Goal: Task Accomplishment & Management: Use online tool/utility

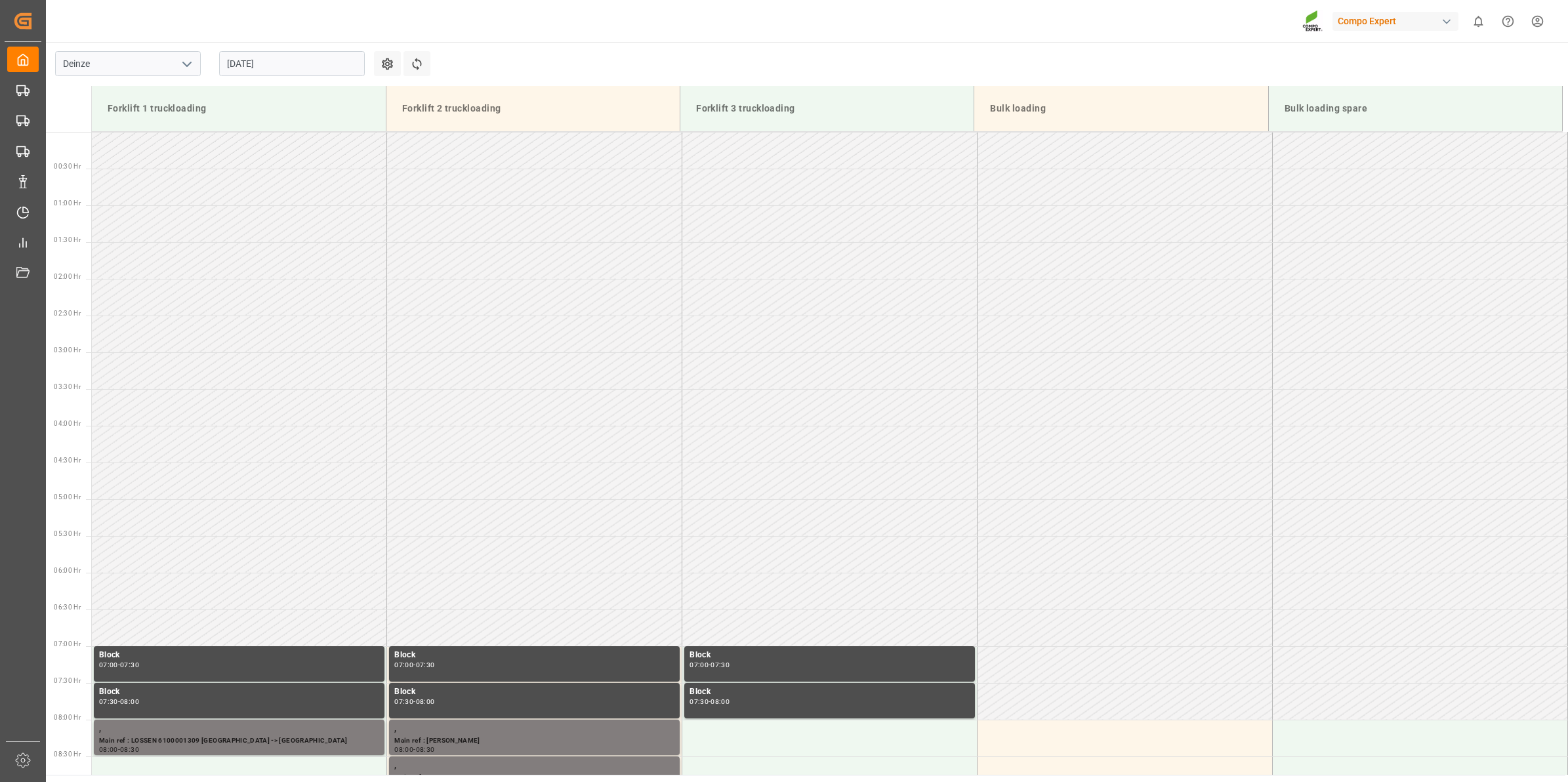
scroll to position [653, 0]
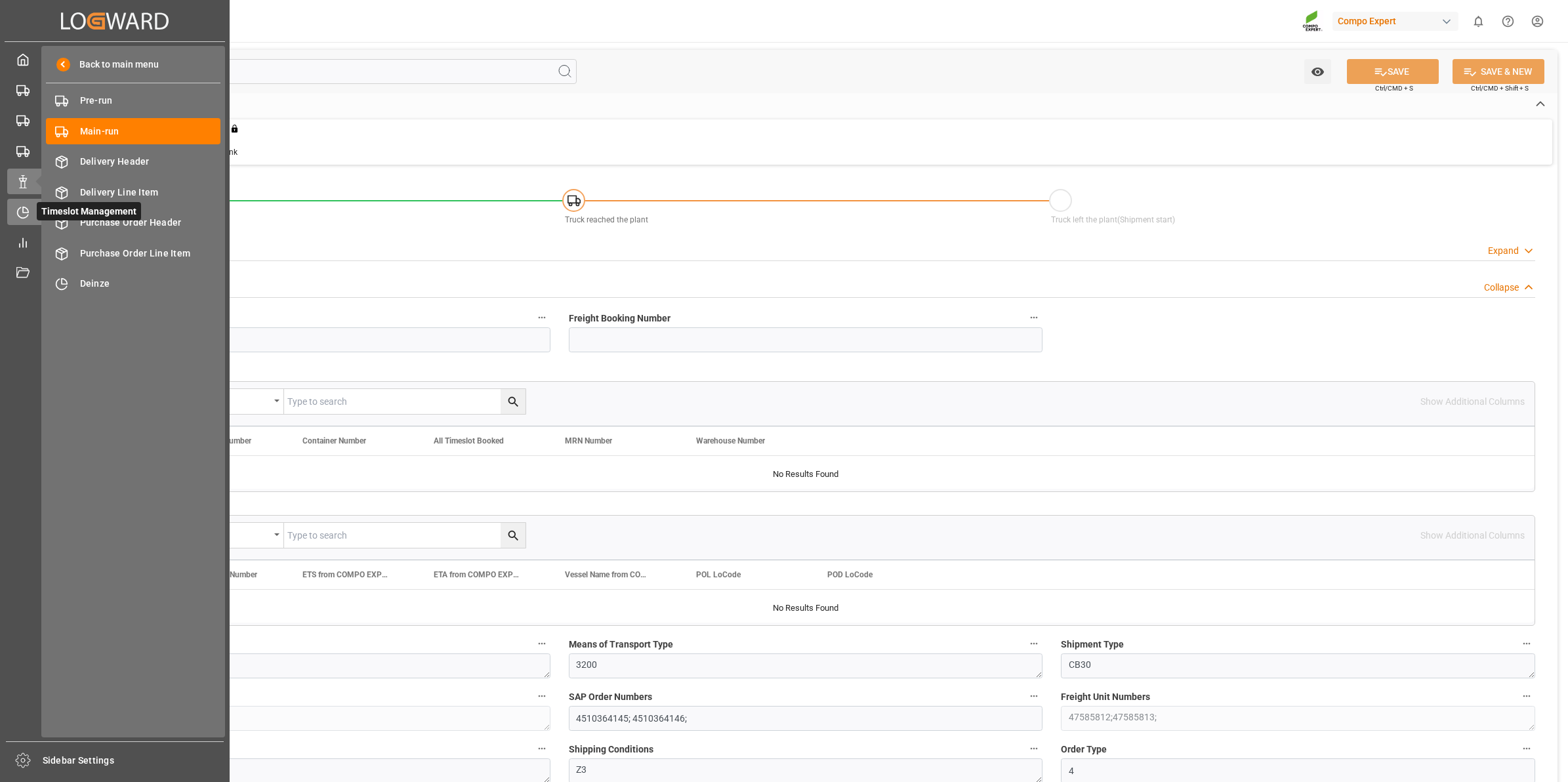
click at [18, 207] on icon at bounding box center [22, 212] width 13 height 13
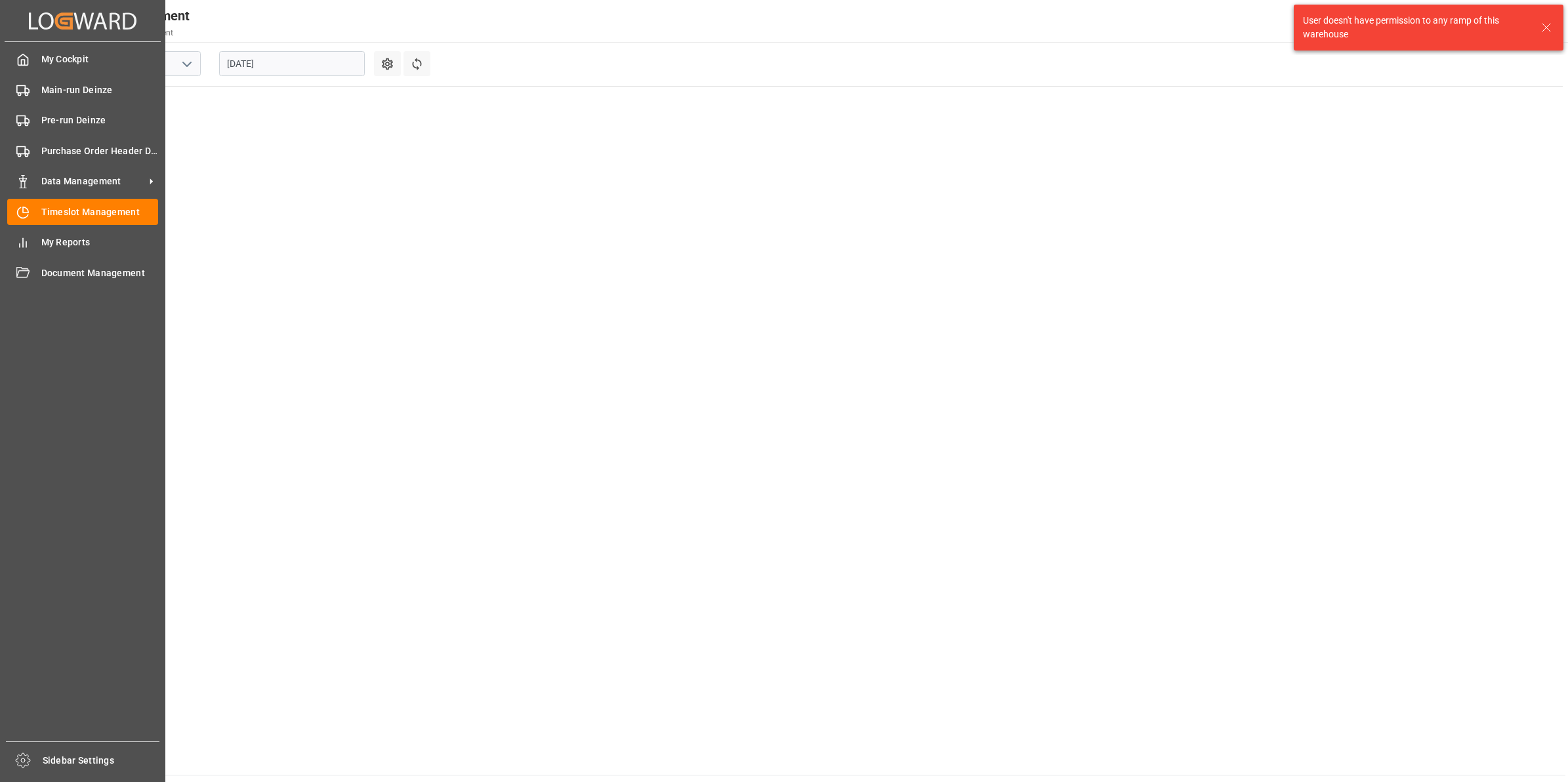
scroll to position [754, 0]
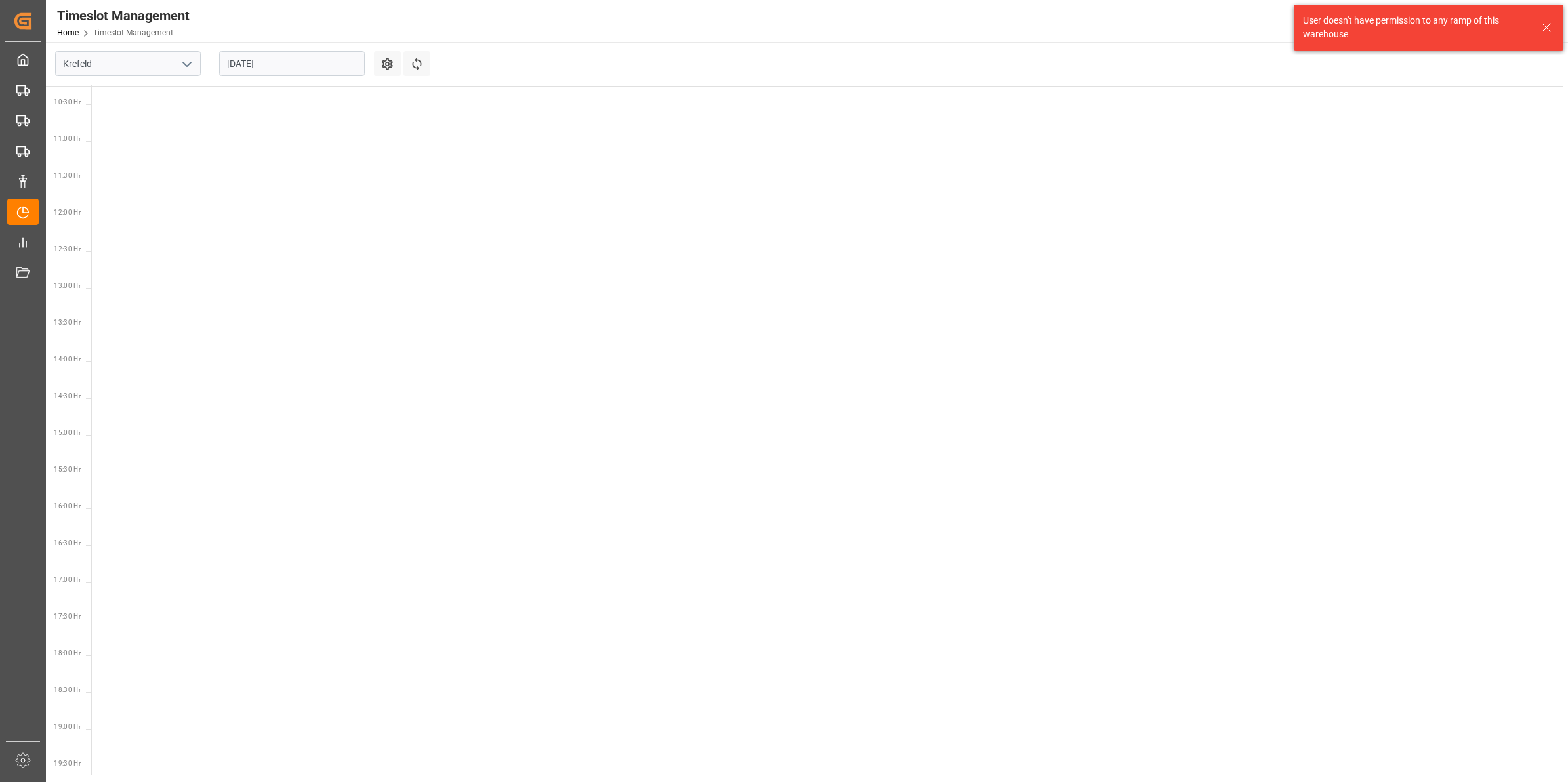
click at [189, 64] on polyline "open menu" at bounding box center [187, 64] width 8 height 4
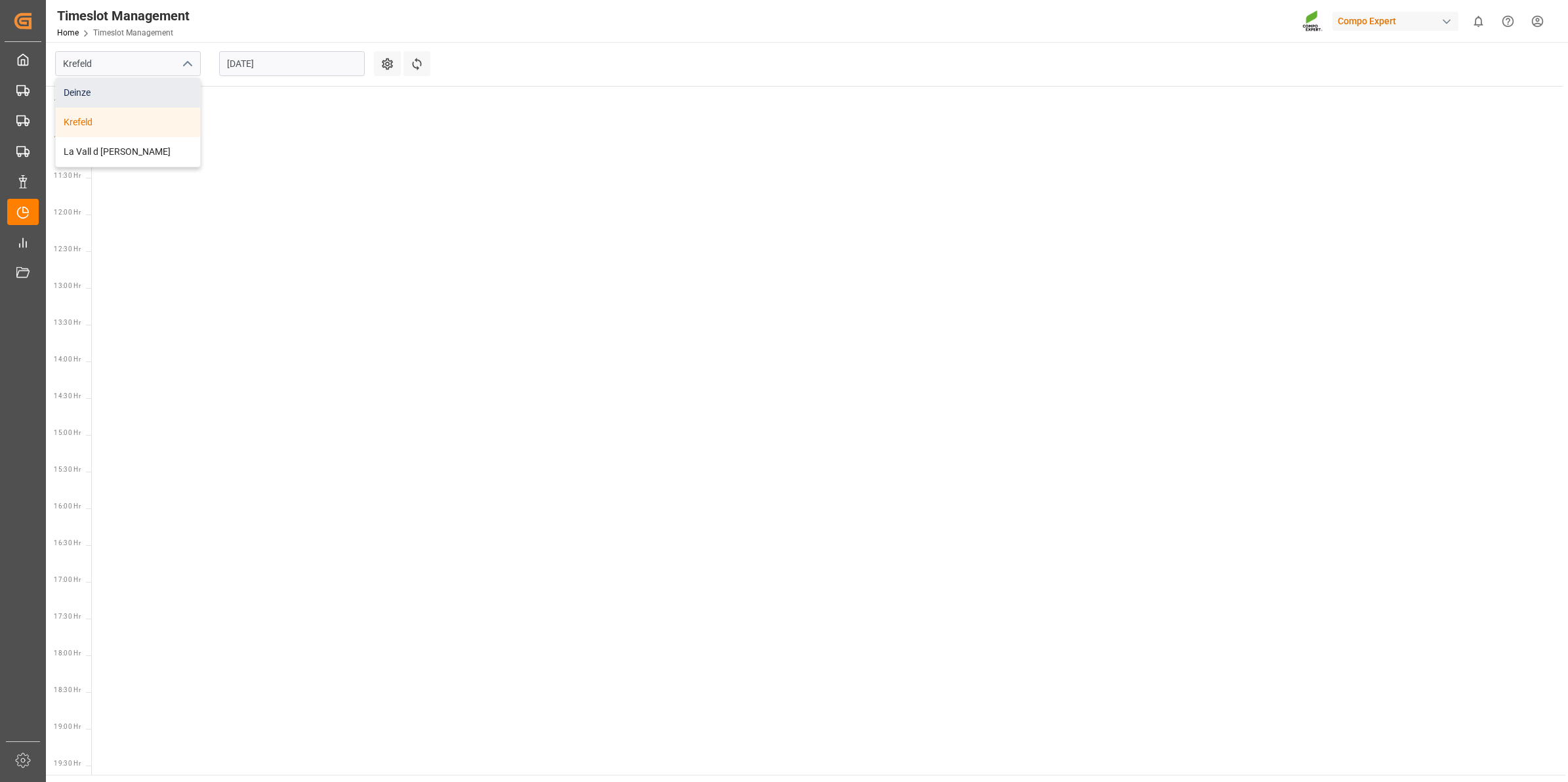
click at [153, 106] on div "Deinze" at bounding box center [128, 93] width 144 height 30
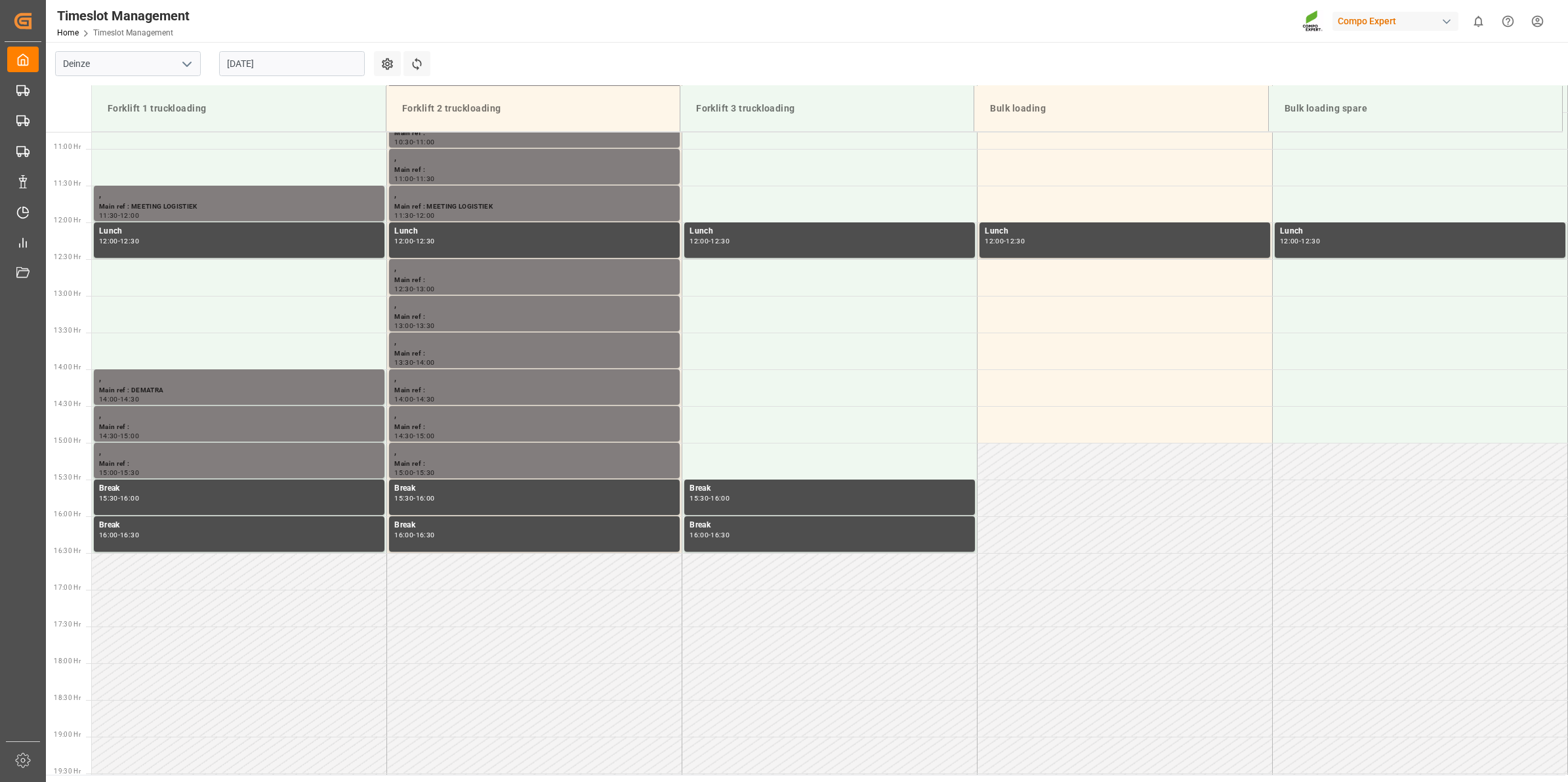
scroll to position [800, 0]
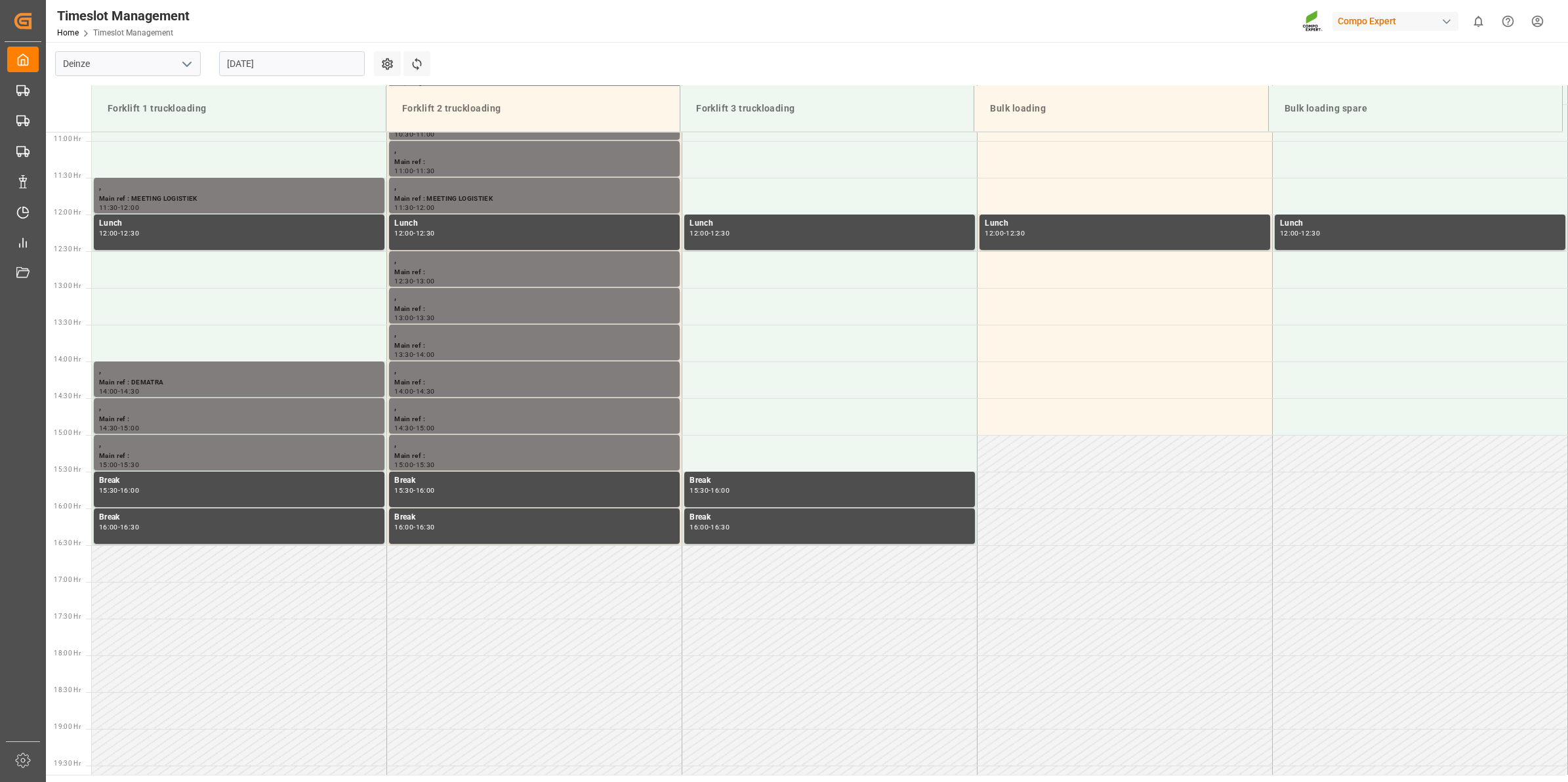
click at [264, 66] on input "[DATE]" at bounding box center [292, 64] width 146 height 25
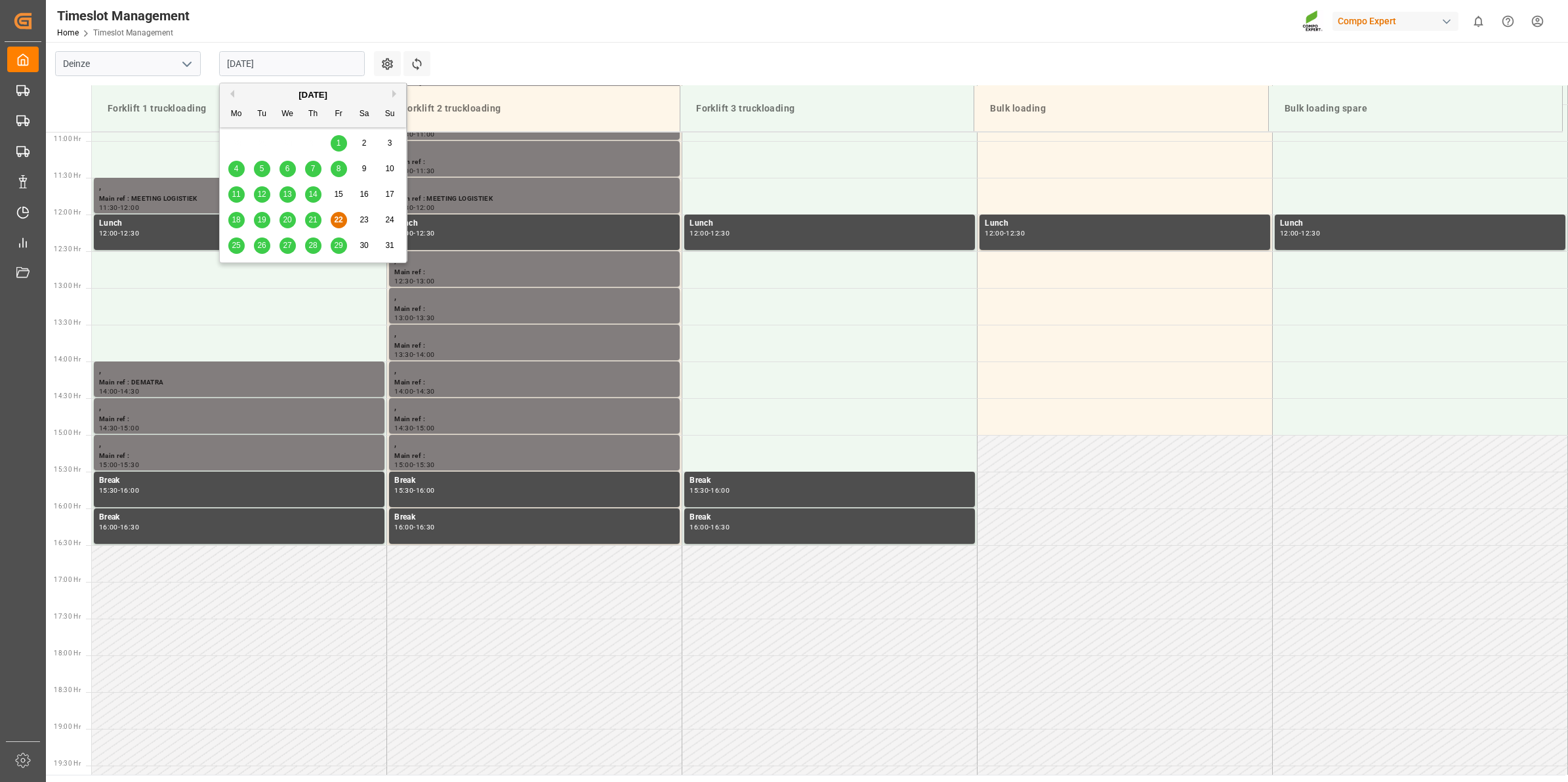
click at [262, 249] on span "26" at bounding box center [261, 245] width 8 height 9
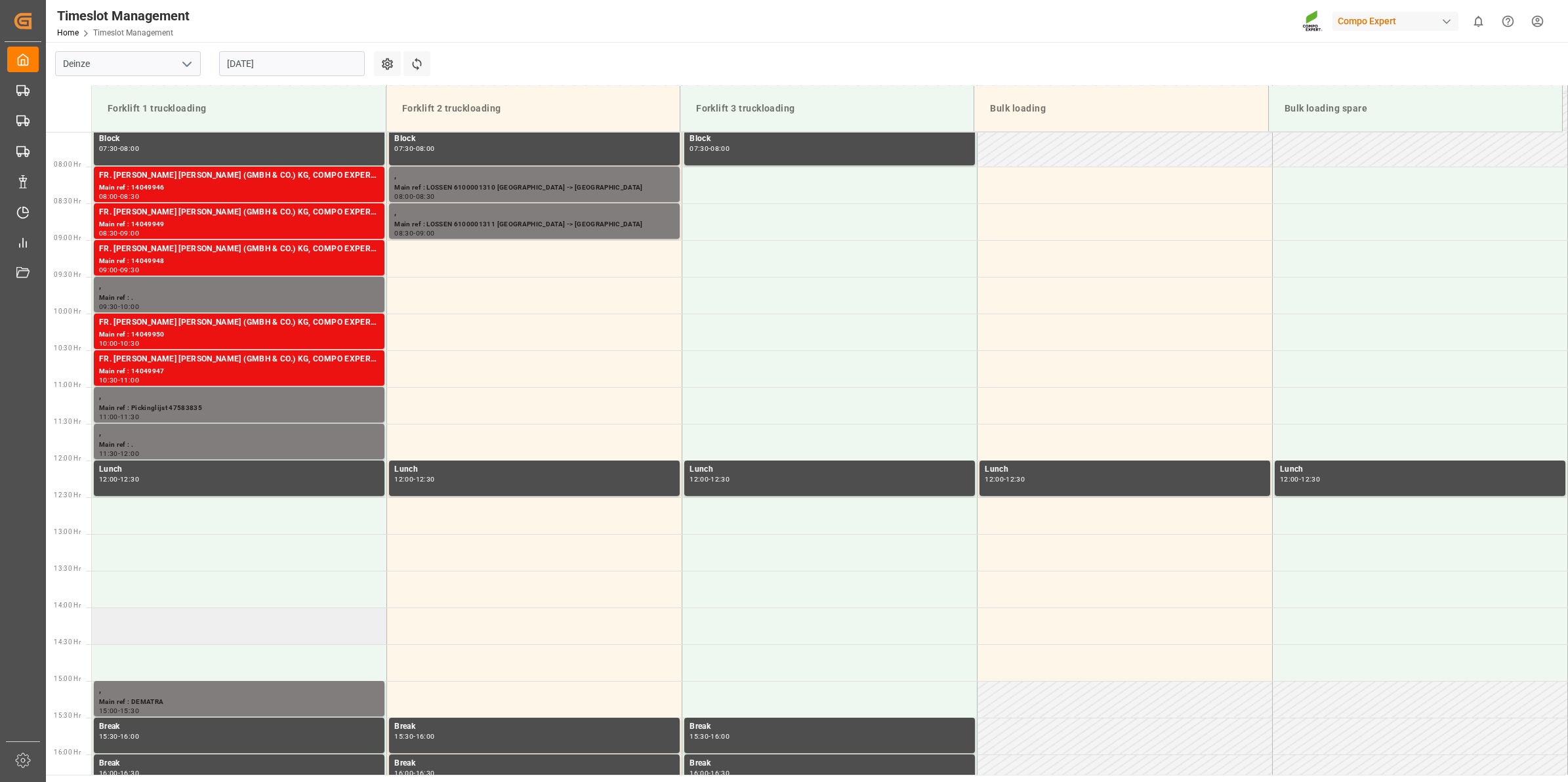
scroll to position [472, 0]
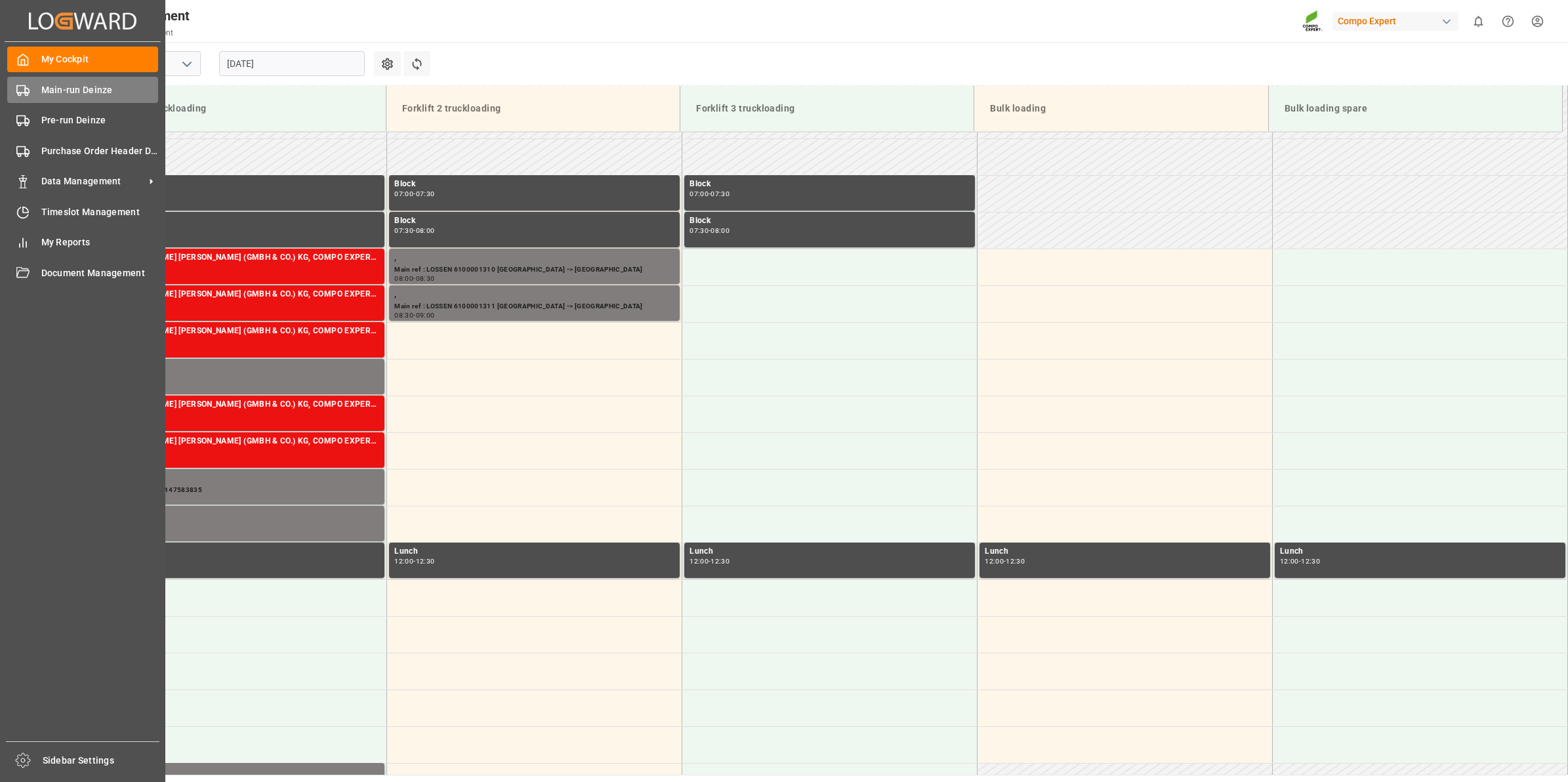
click at [54, 95] on span "Main-run Deinze" at bounding box center [100, 90] width 117 height 14
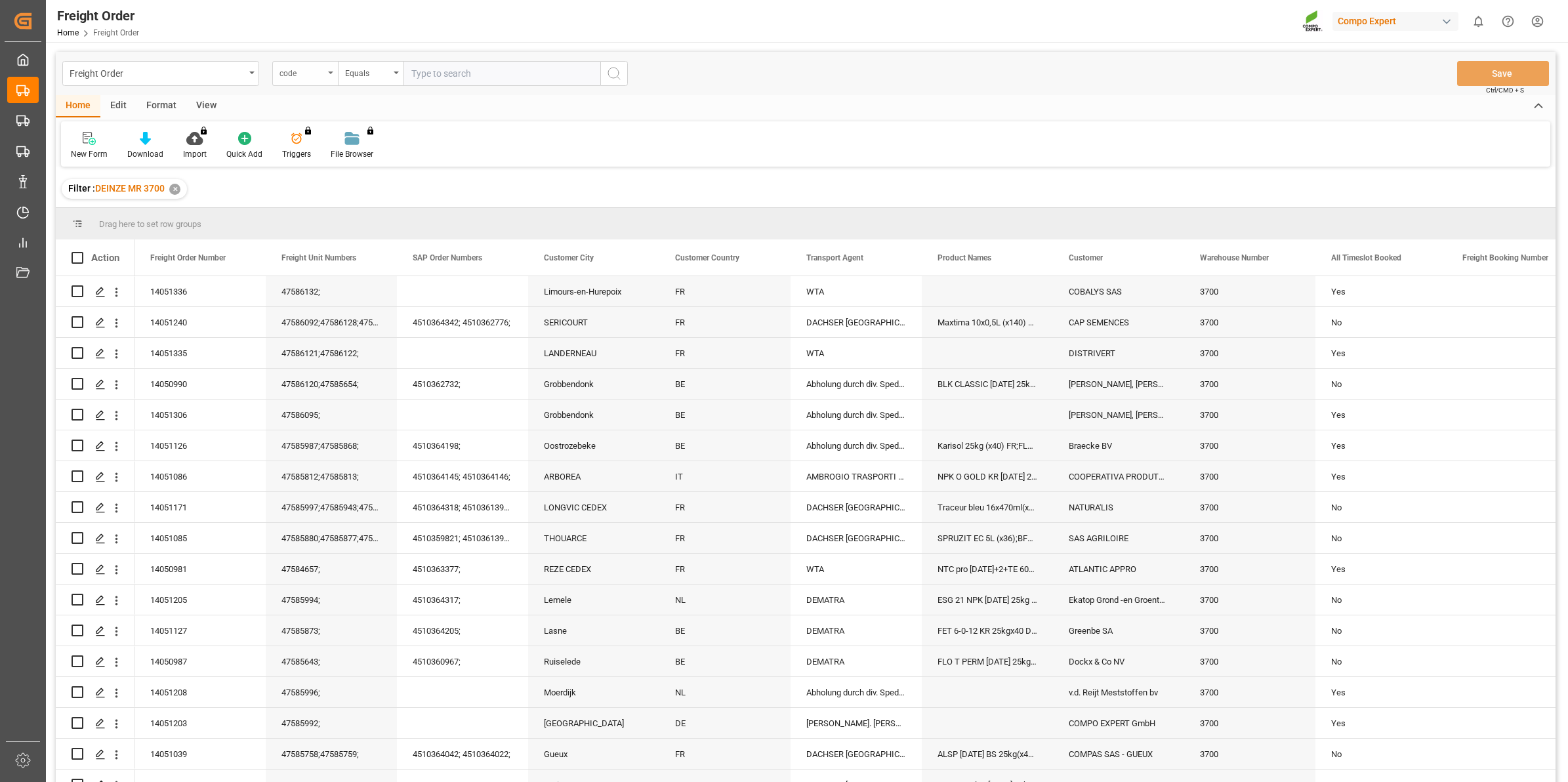
click at [328, 77] on div "code" at bounding box center [305, 74] width 66 height 25
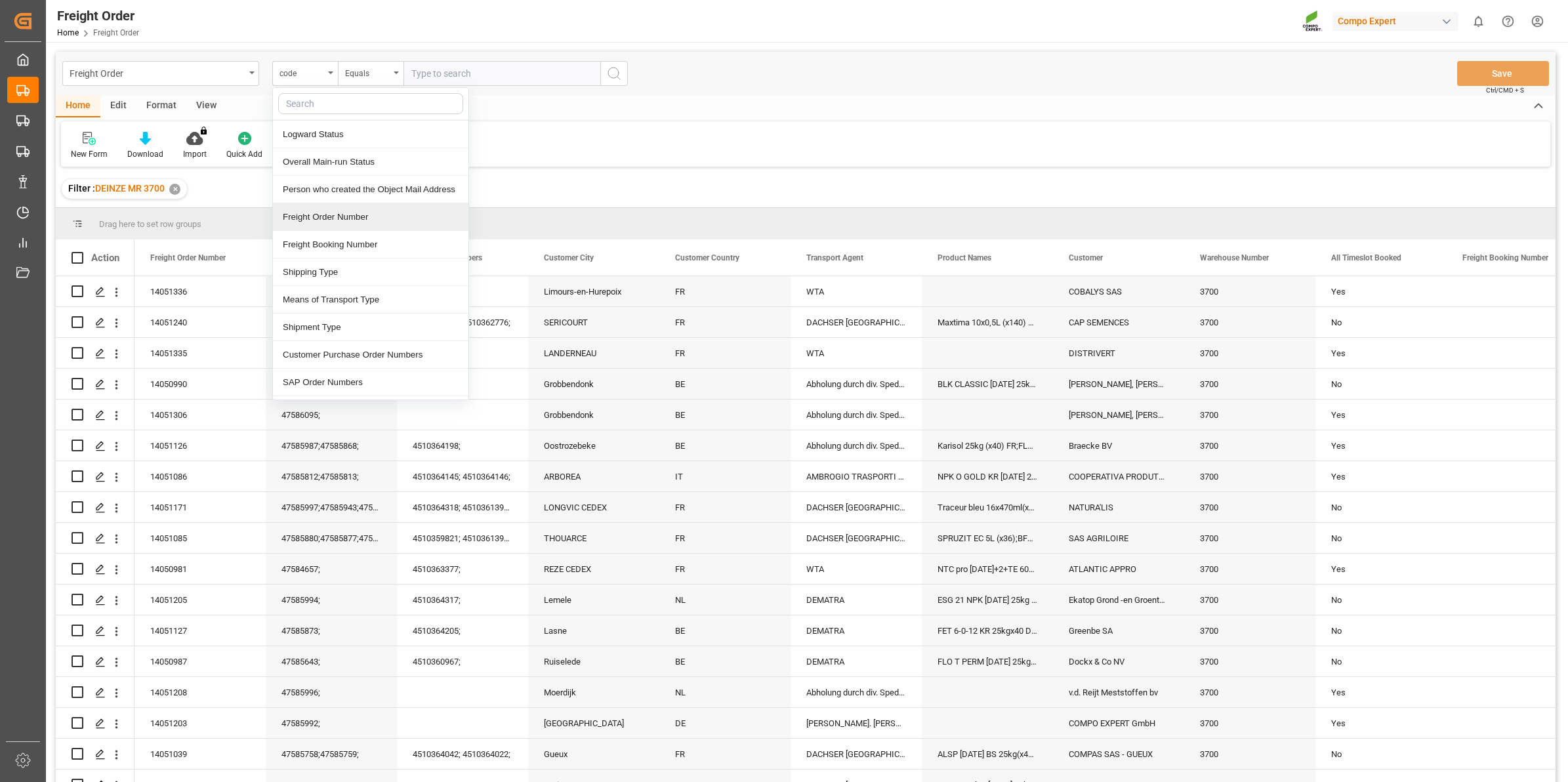
click at [368, 223] on div "Freight Order Number" at bounding box center [370, 217] width 195 height 28
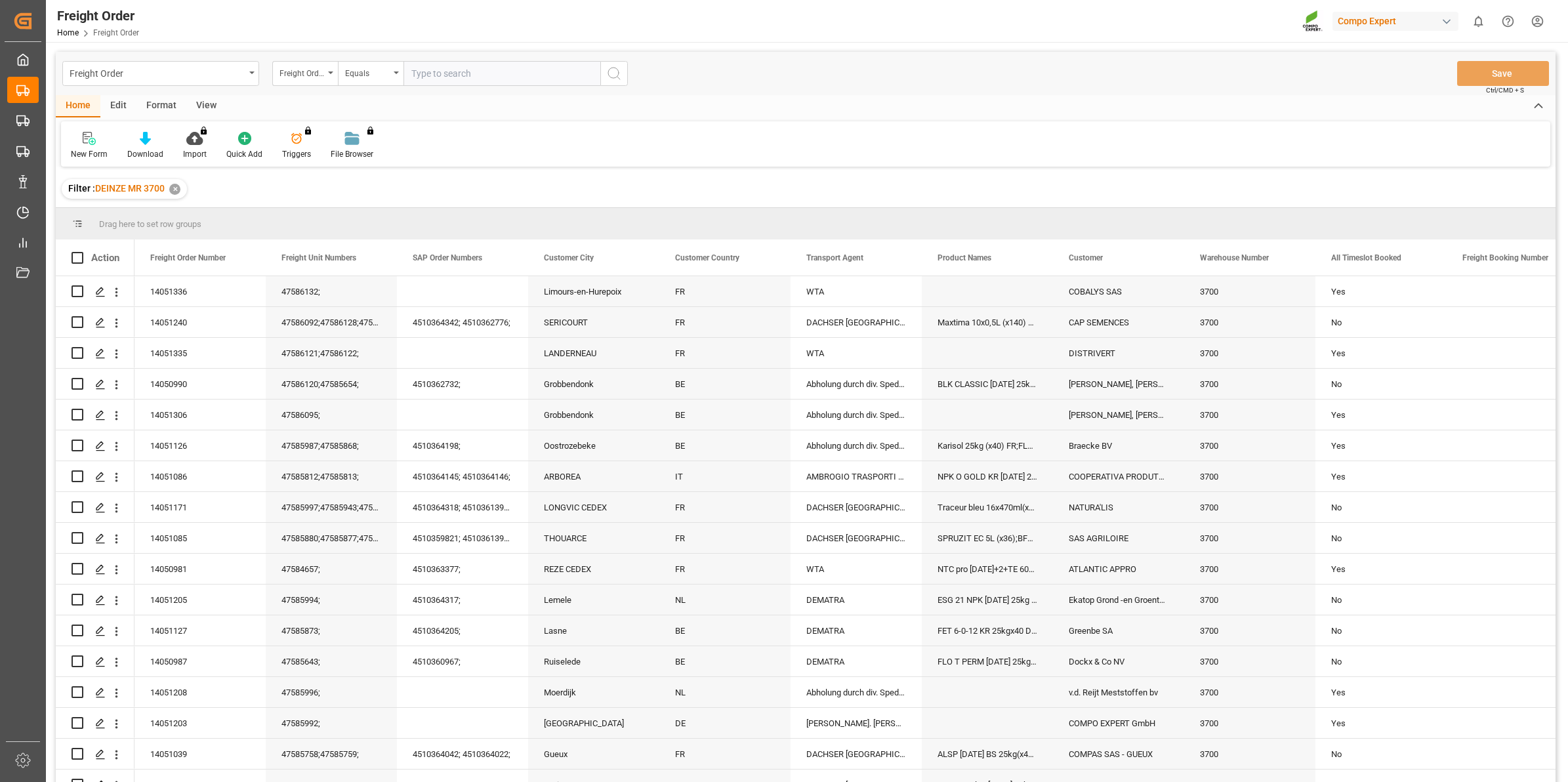
click at [454, 74] on input "text" at bounding box center [502, 74] width 197 height 25
type input "14051306"
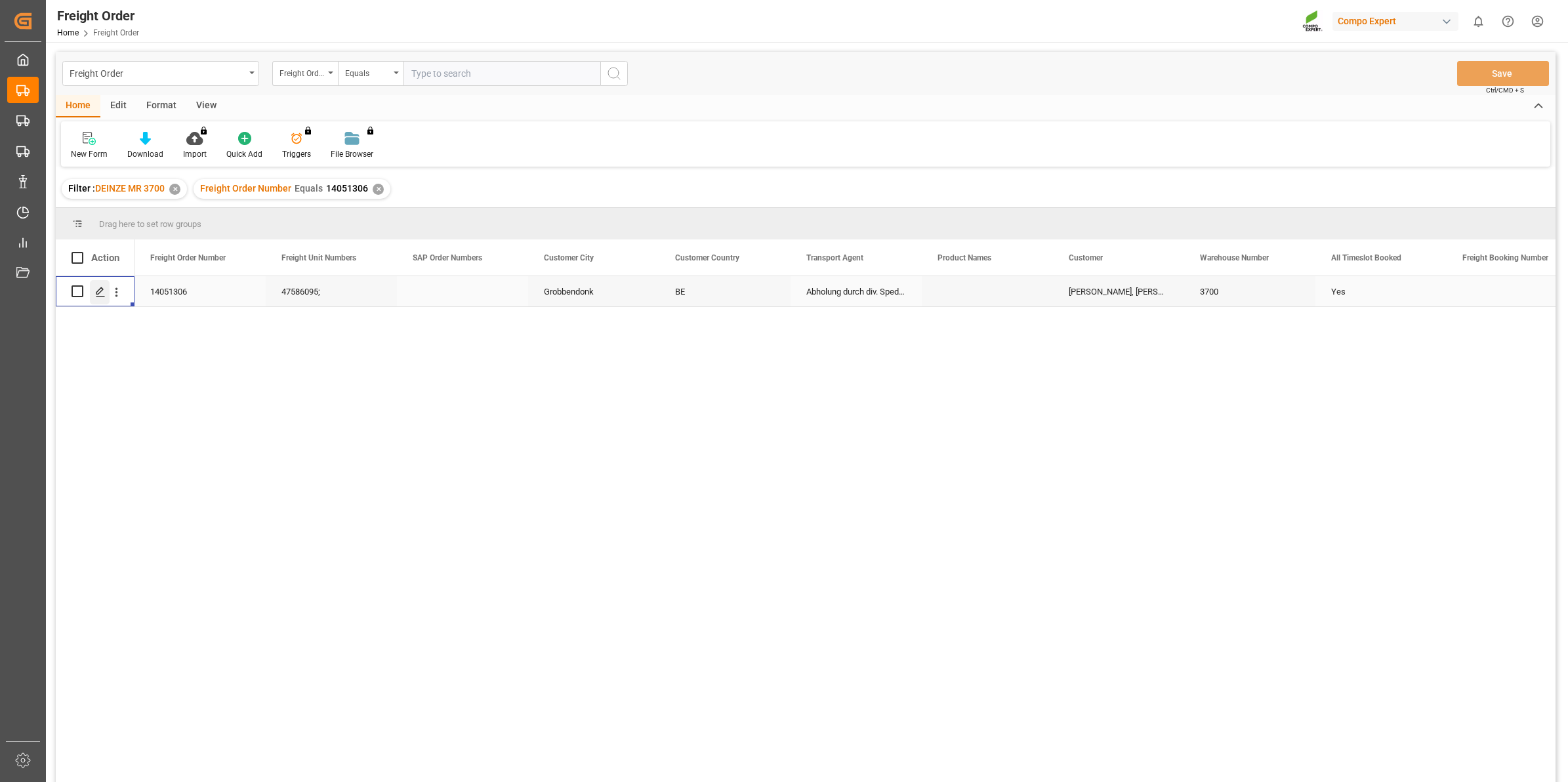
click at [99, 294] on polygon "Press SPACE to select this row." at bounding box center [100, 291] width 7 height 7
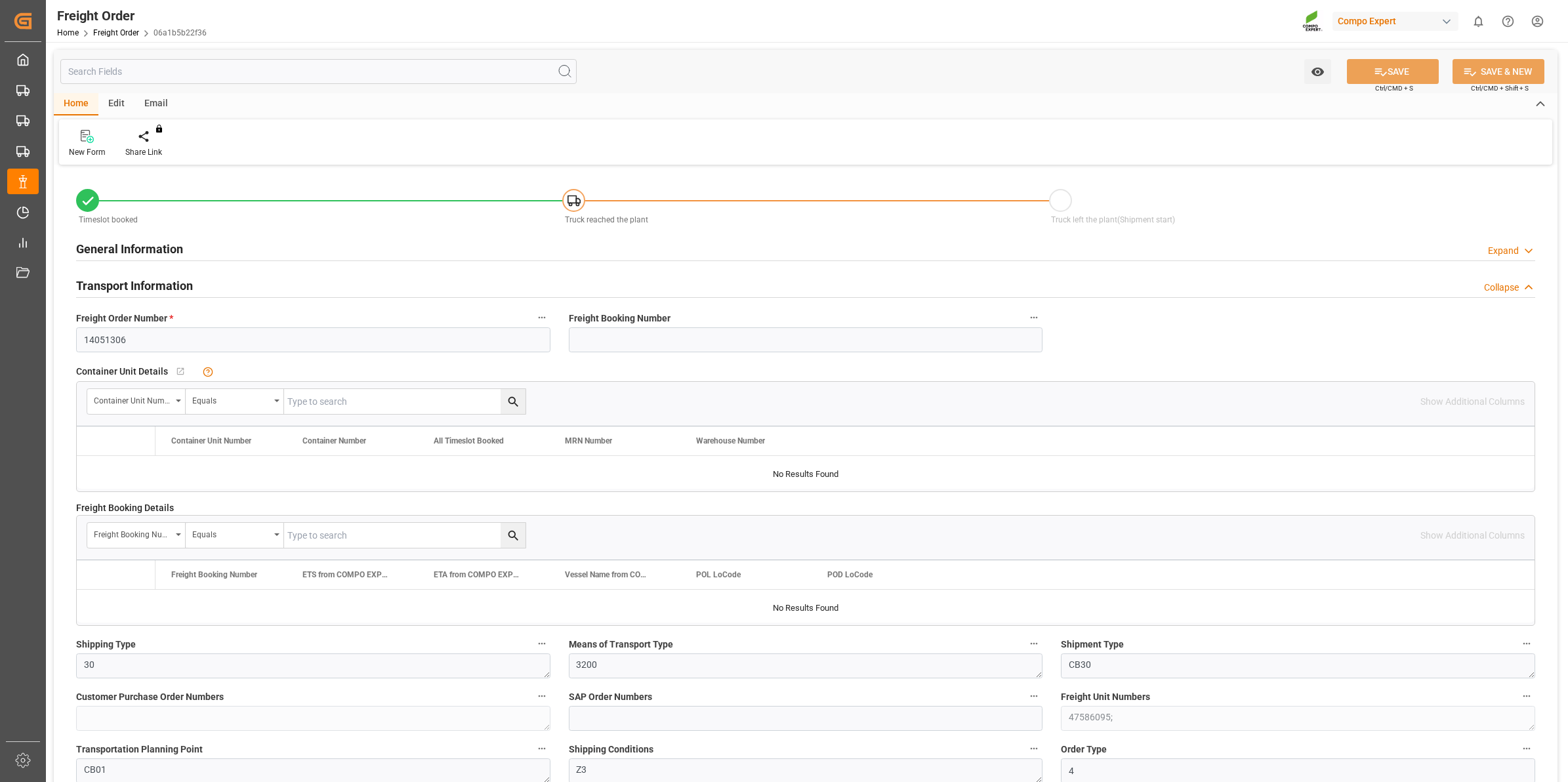
type input "12"
type input "0"
type input "[DATE] 00:00"
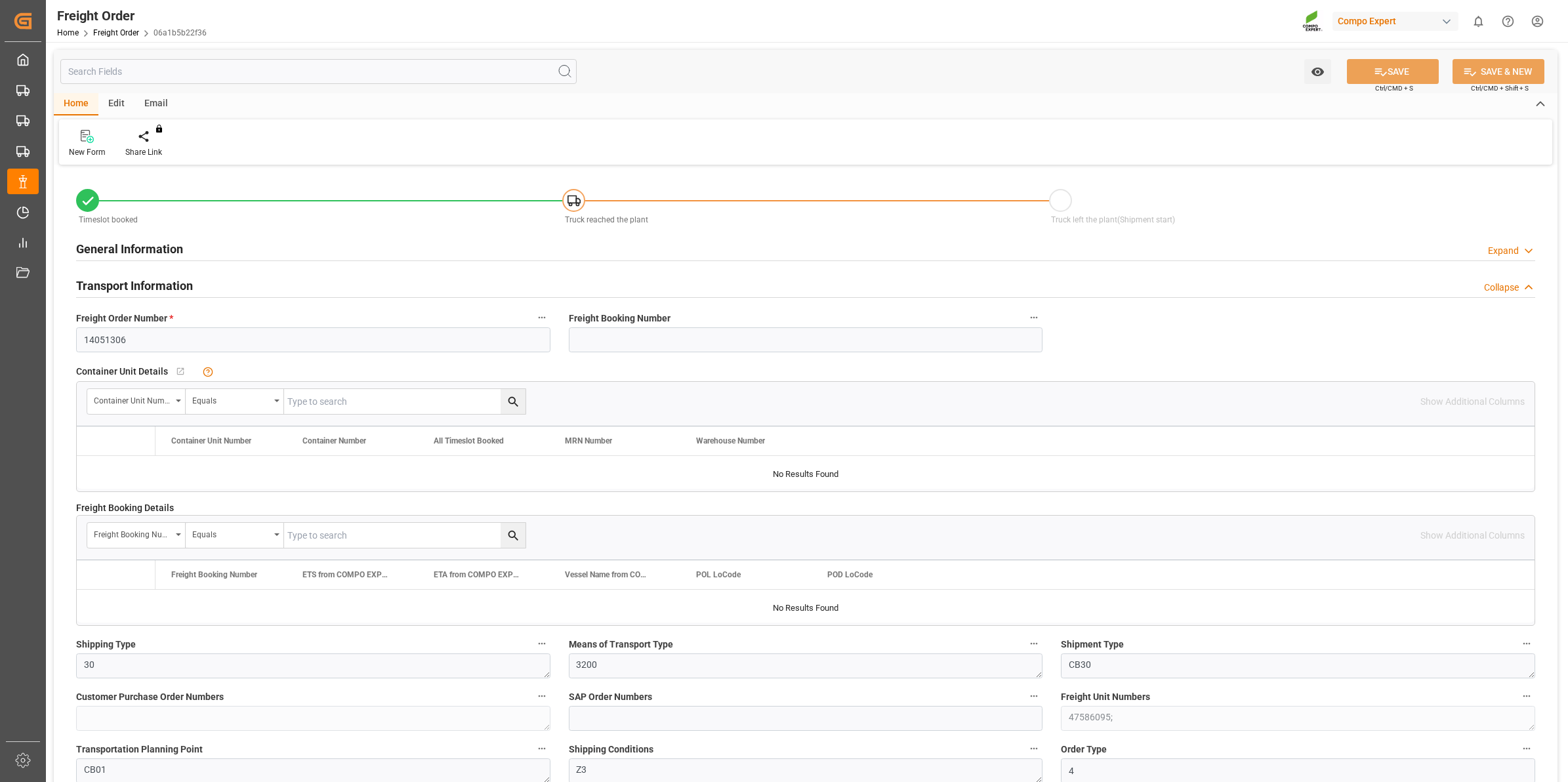
type input "[DATE] 10:16"
click at [143, 143] on div "Create Timeslot" at bounding box center [153, 144] width 75 height 29
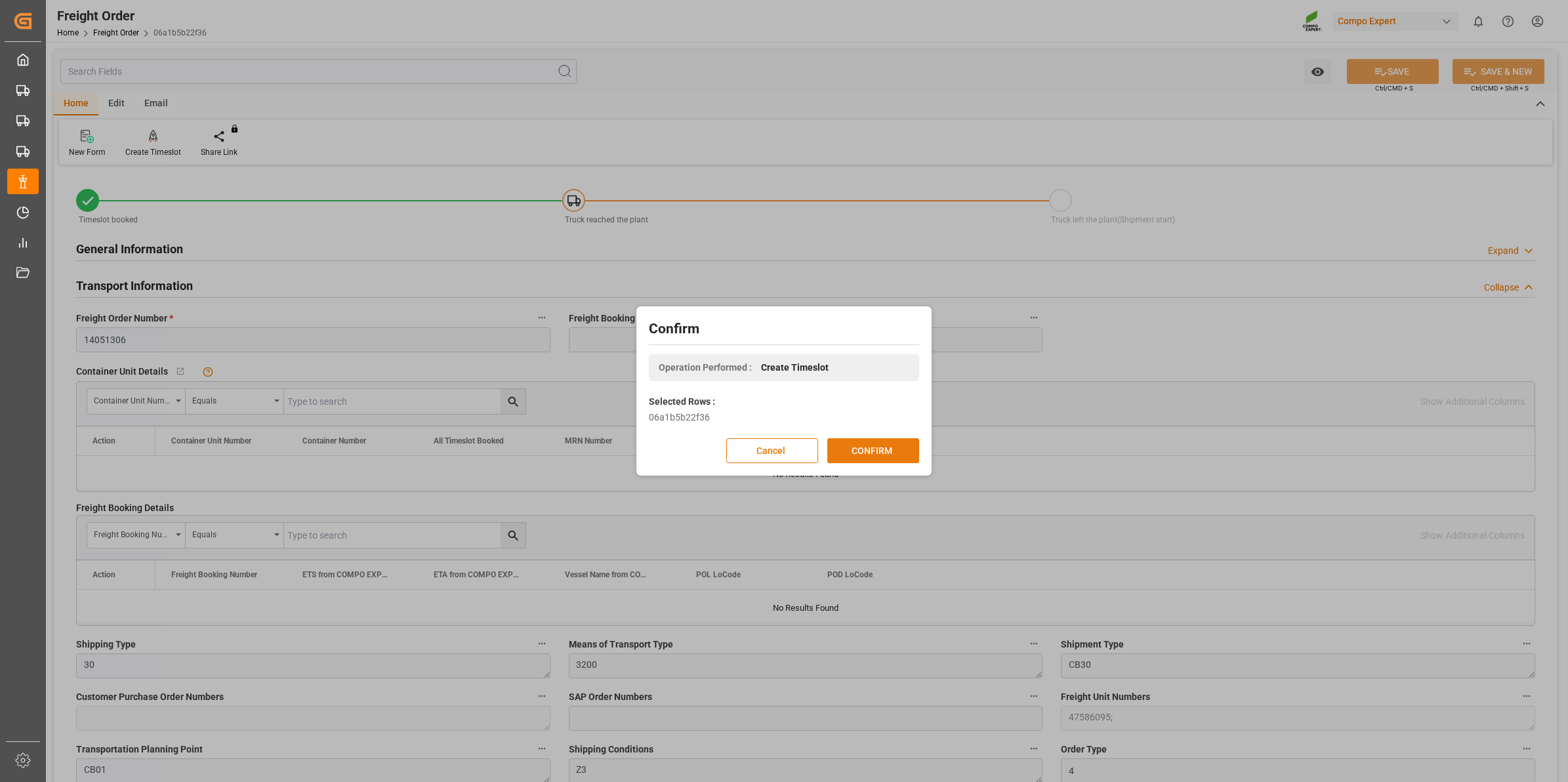
click at [870, 455] on button "CONFIRM" at bounding box center [874, 451] width 92 height 25
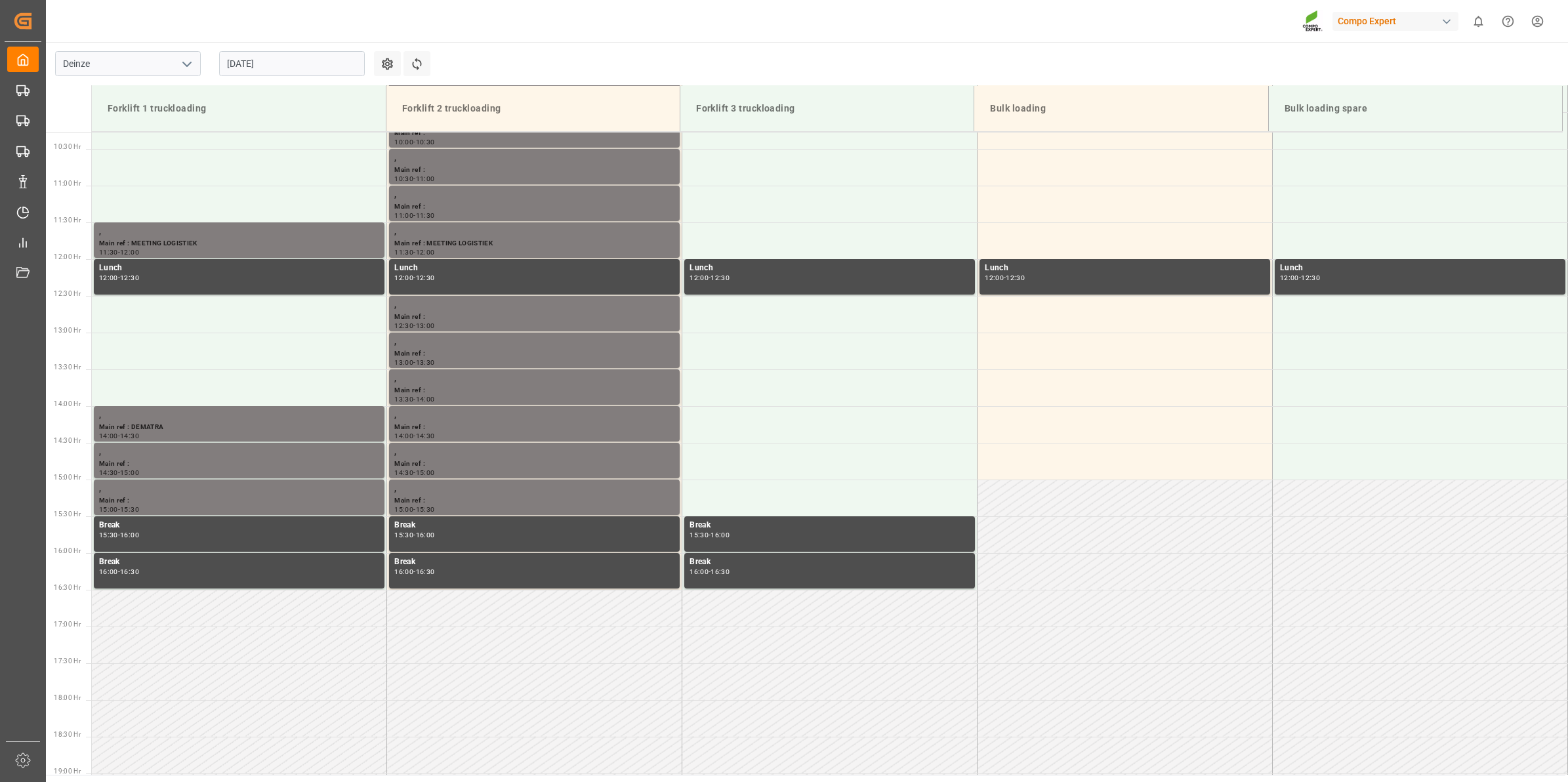
scroll to position [800, 0]
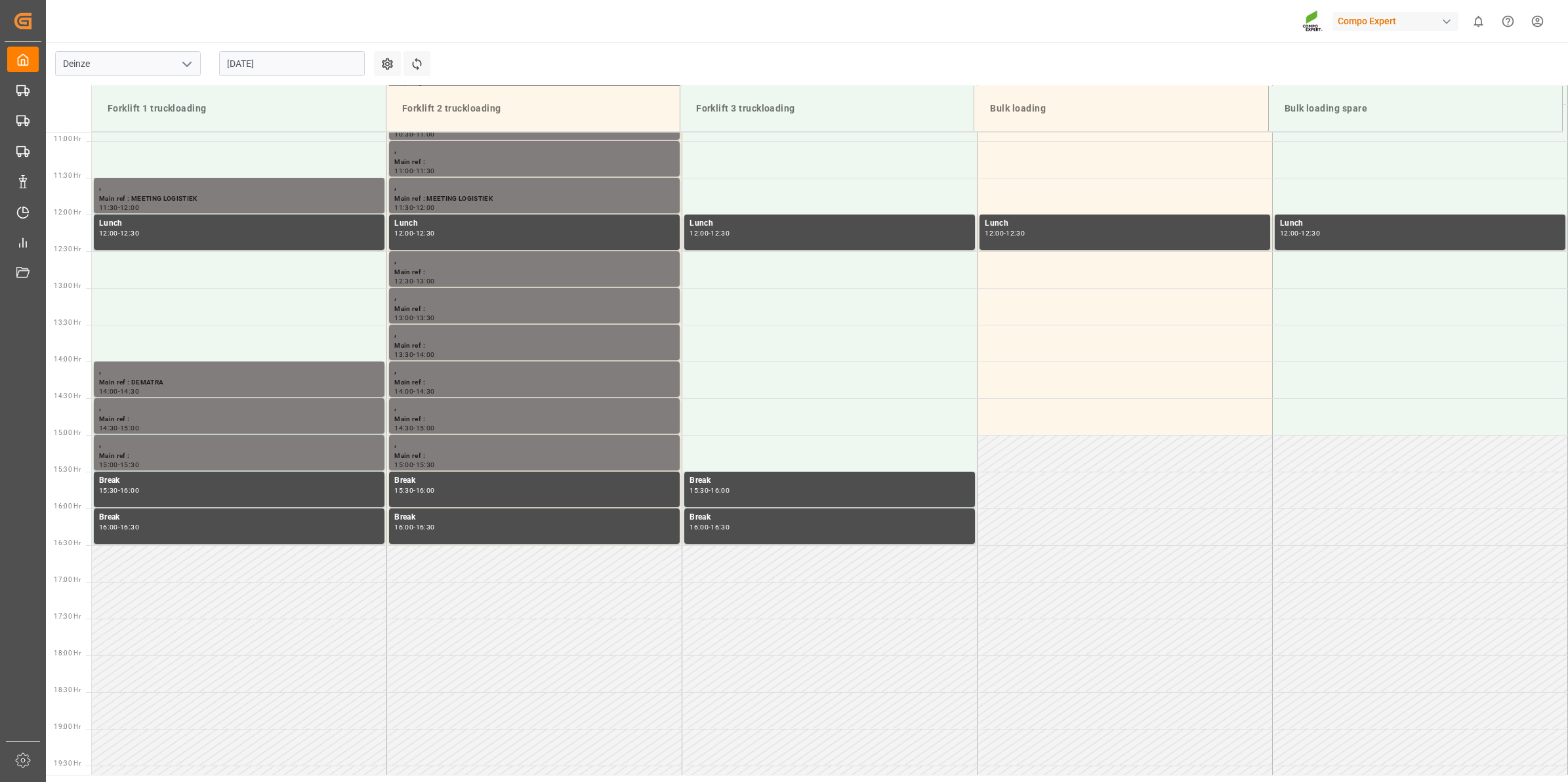
click at [231, 61] on input "22.08.2025" at bounding box center [292, 64] width 146 height 25
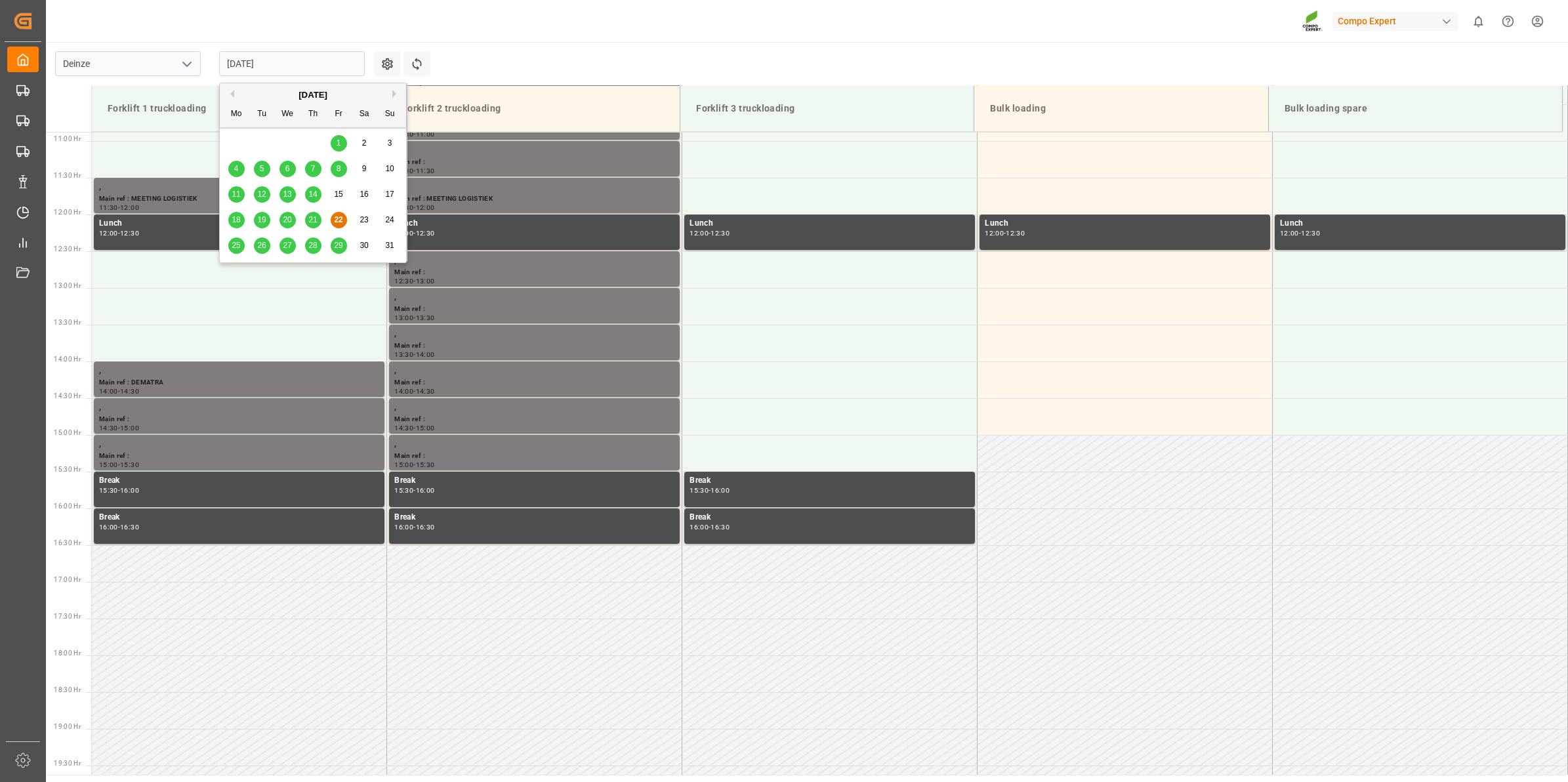
click at [259, 244] on span "26" at bounding box center [261, 245] width 8 height 9
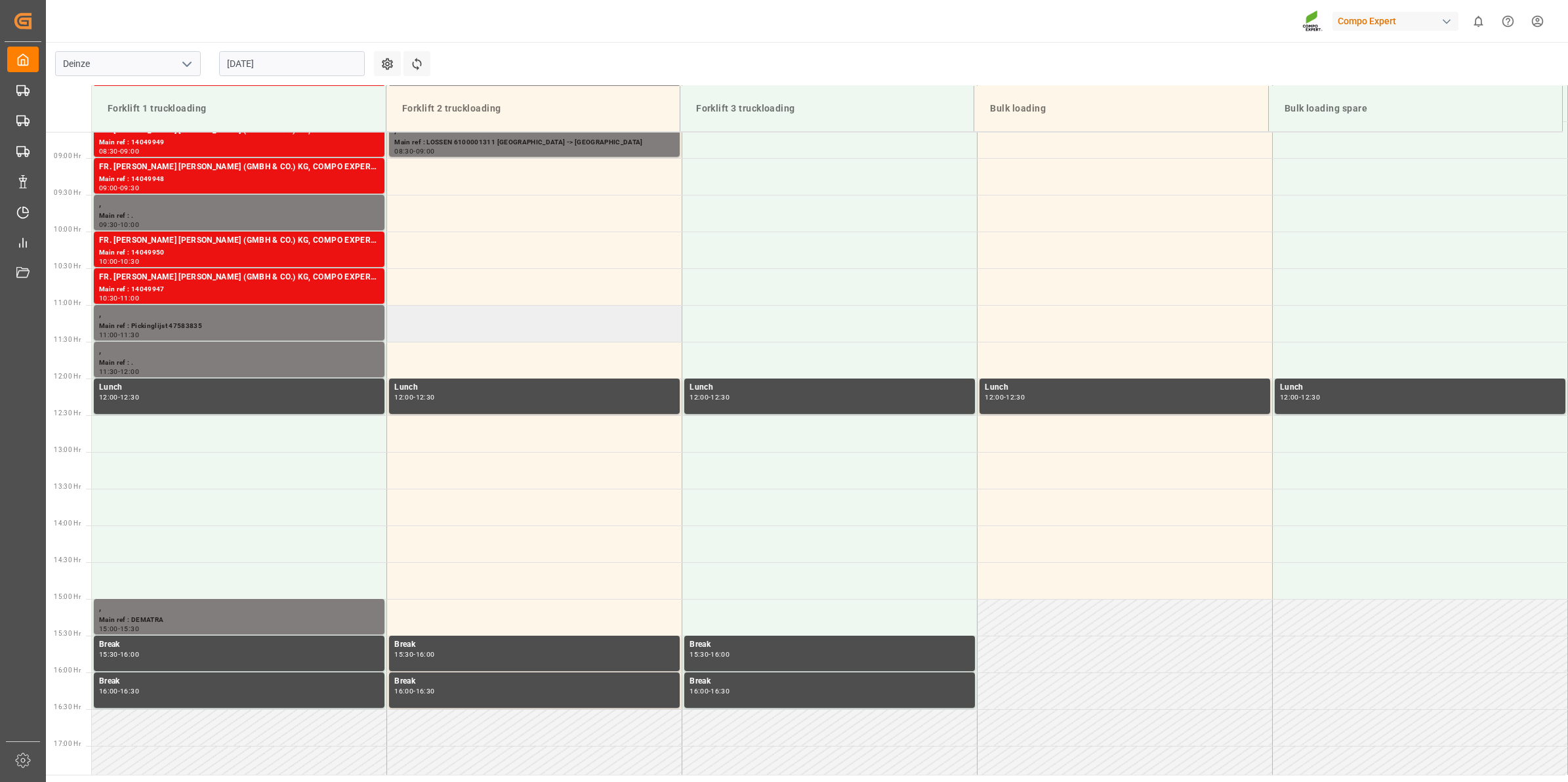
scroll to position [472, 0]
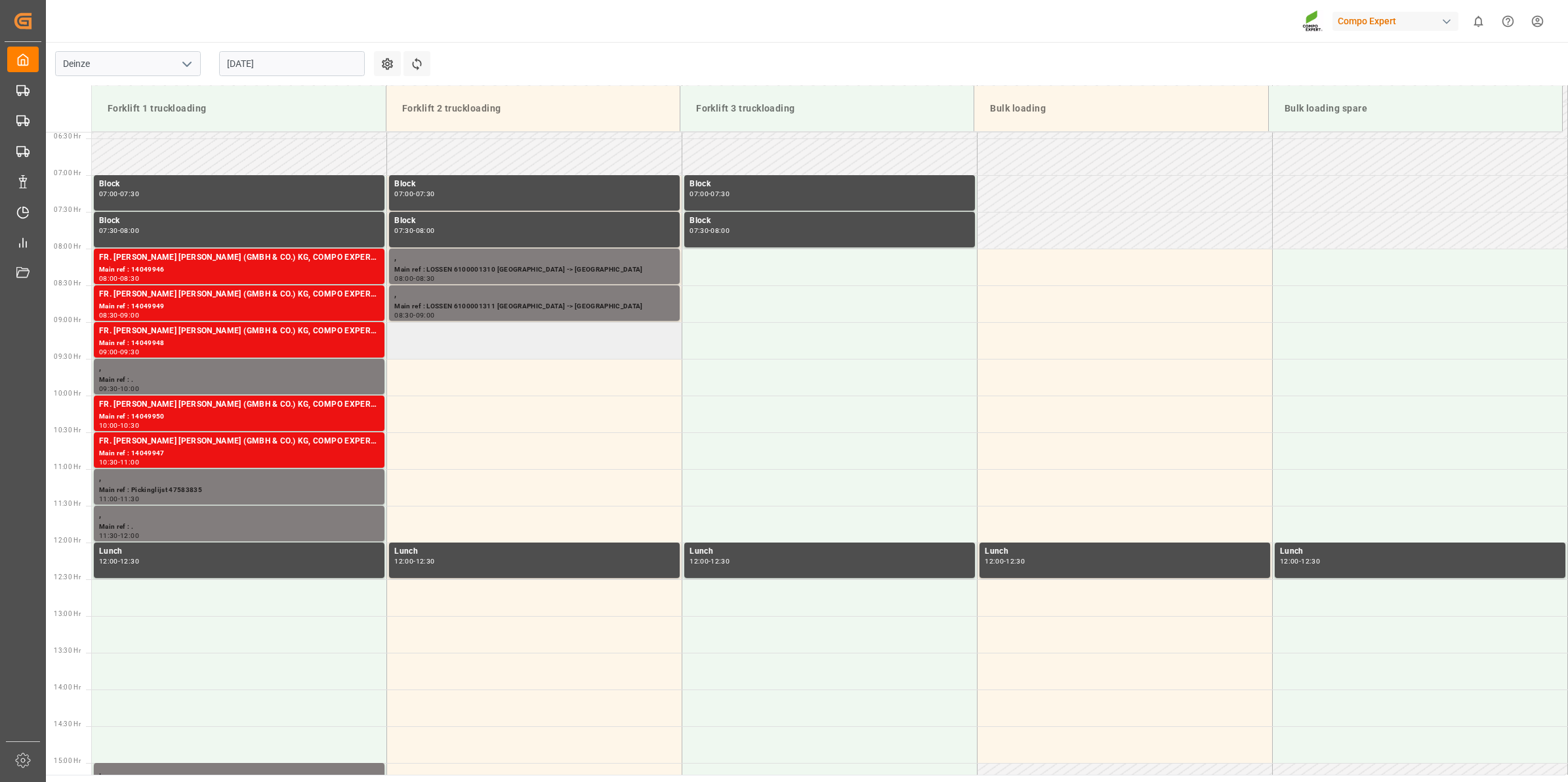
click at [493, 344] on td at bounding box center [534, 340] width 295 height 37
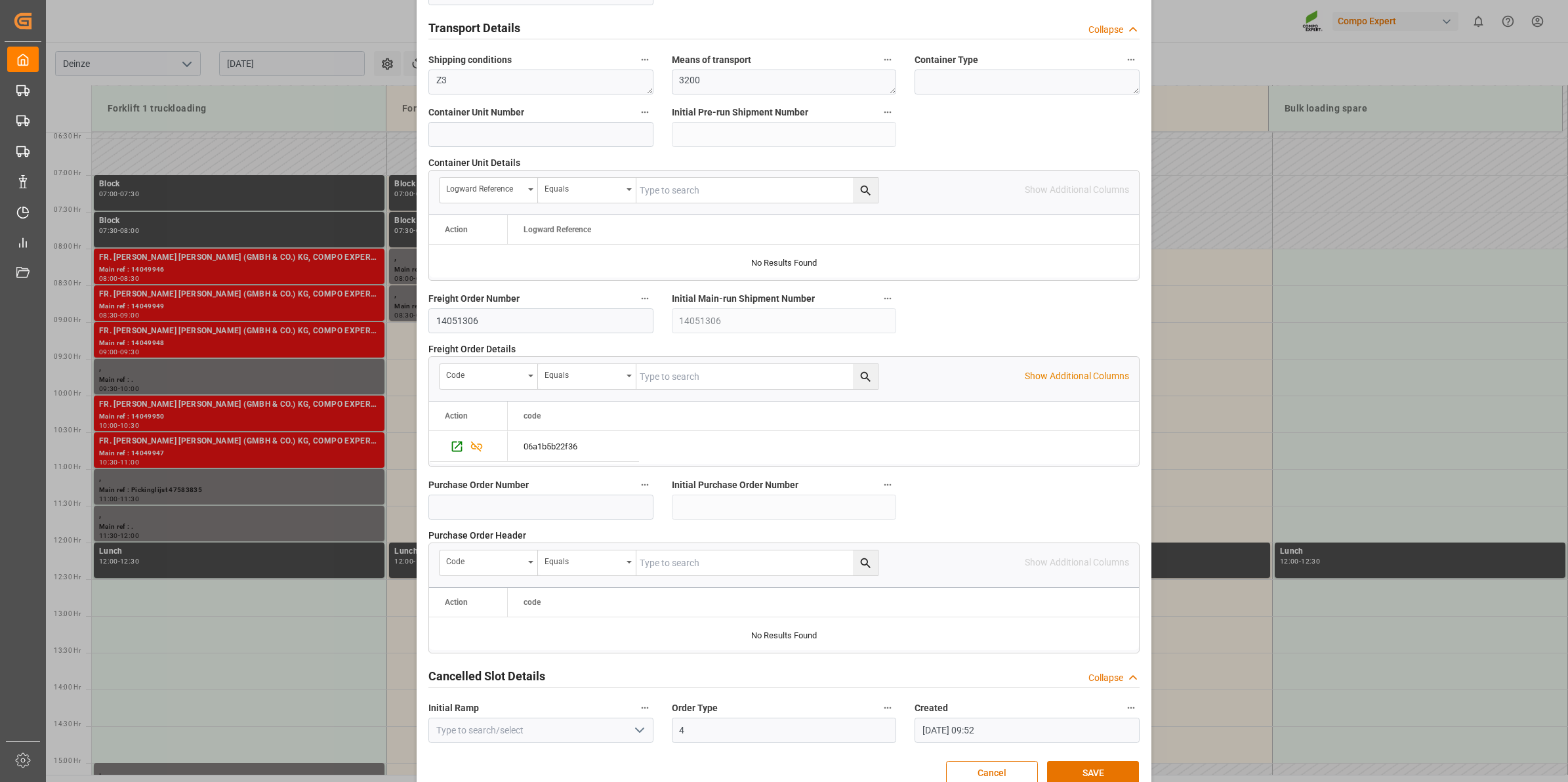
scroll to position [1041, 0]
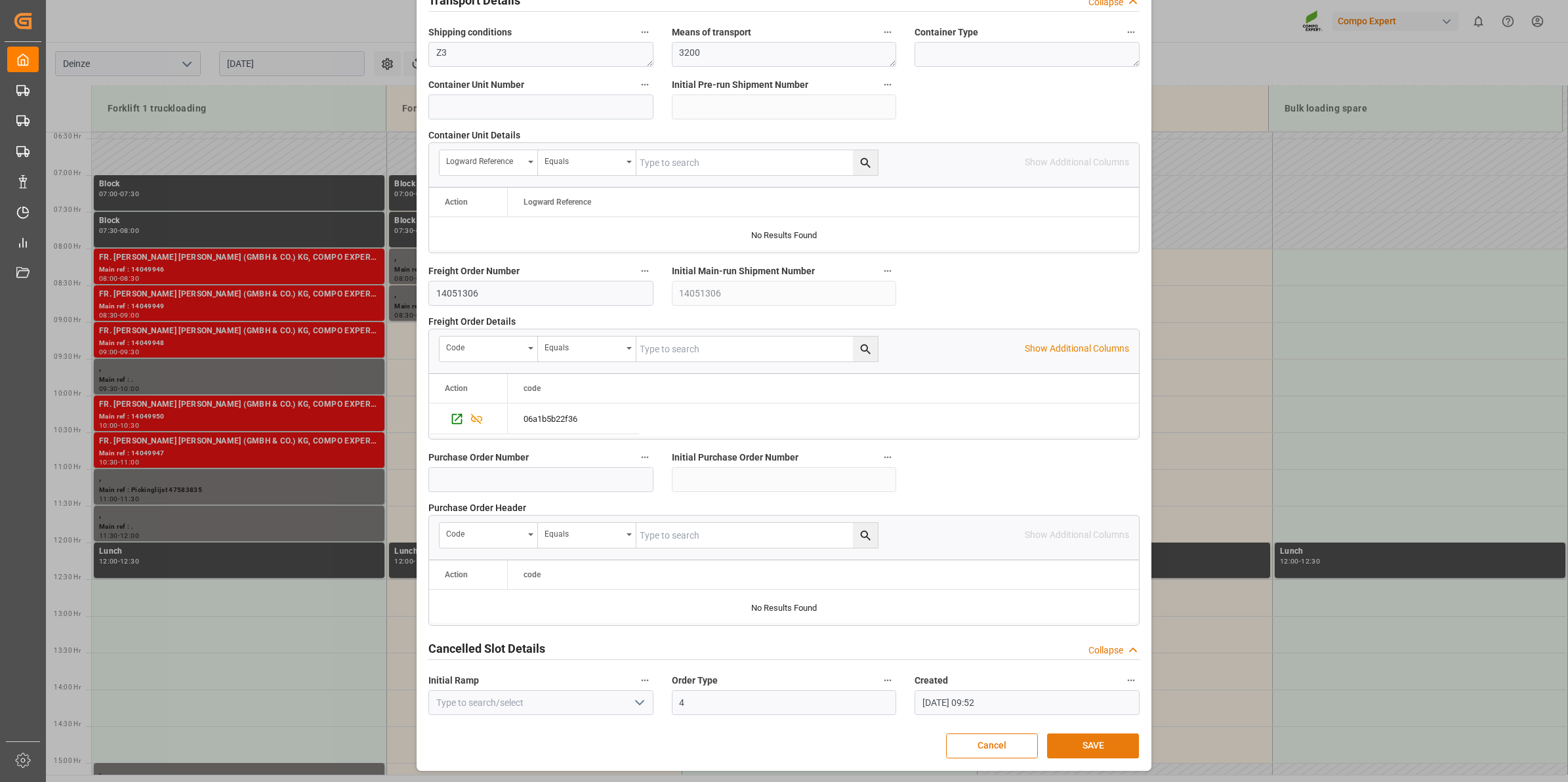
click at [1099, 741] on button "SAVE" at bounding box center [1093, 746] width 92 height 25
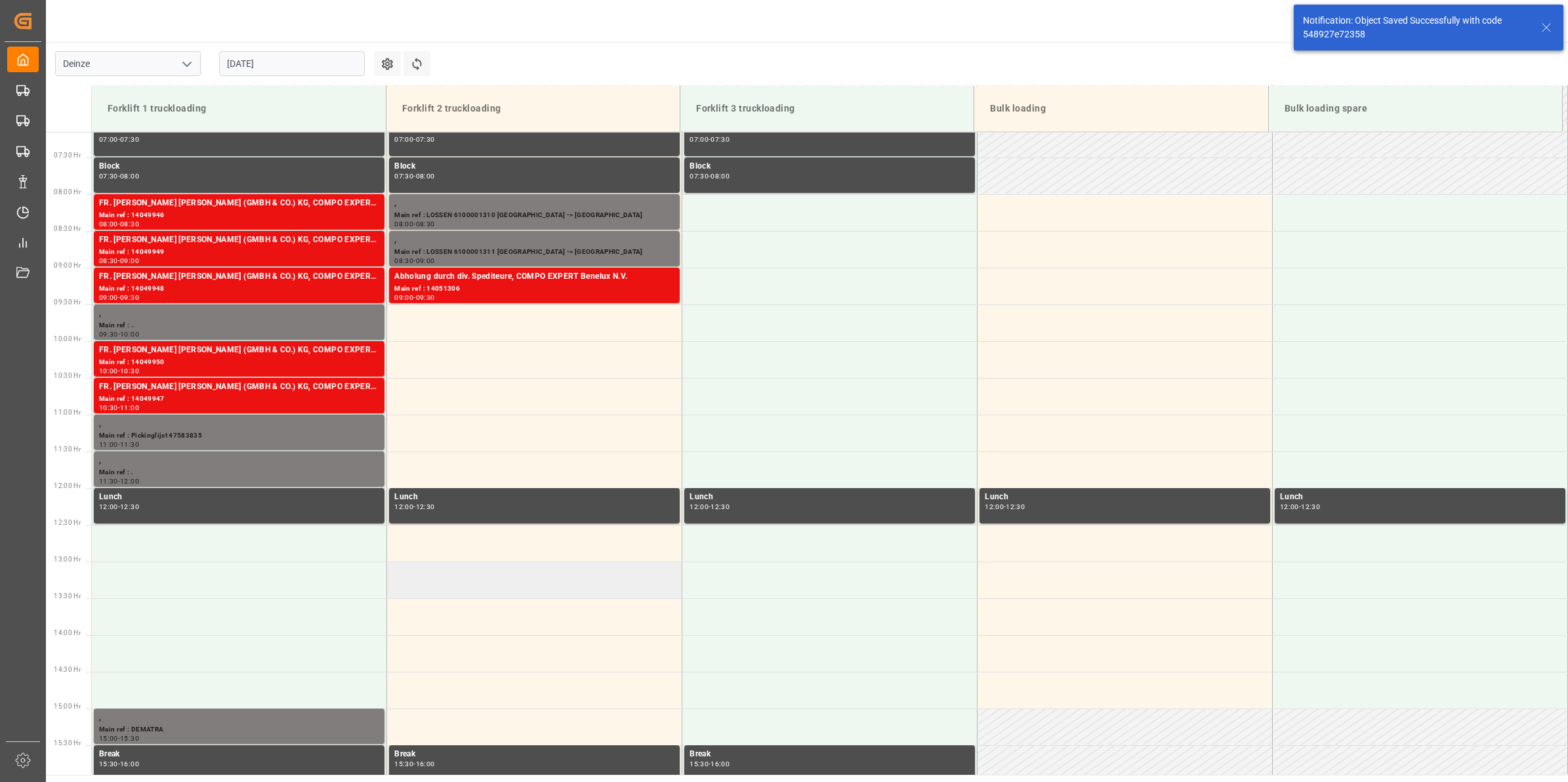
scroll to position [498, 0]
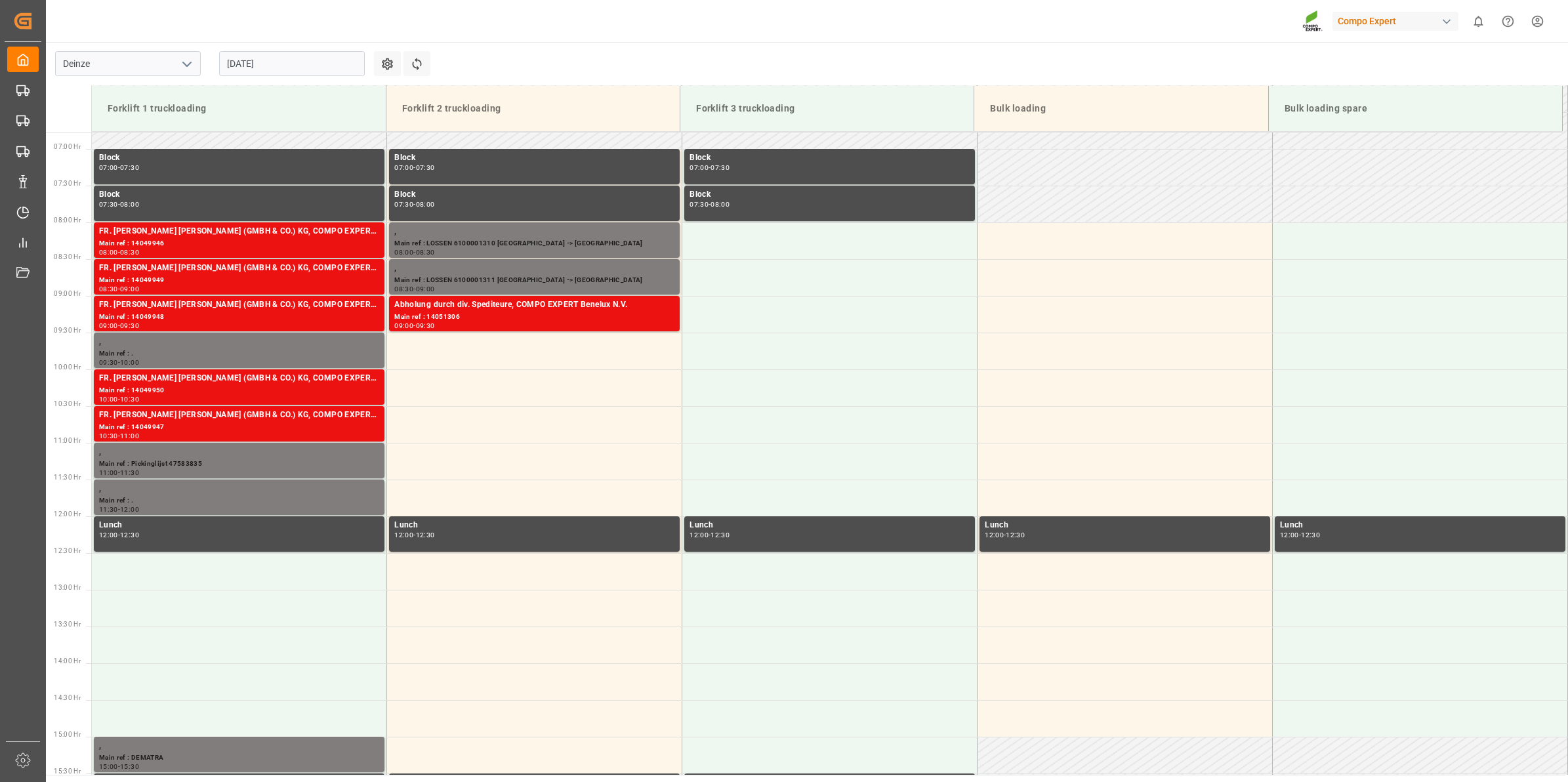
click at [303, 73] on input "[DATE]" at bounding box center [292, 64] width 146 height 25
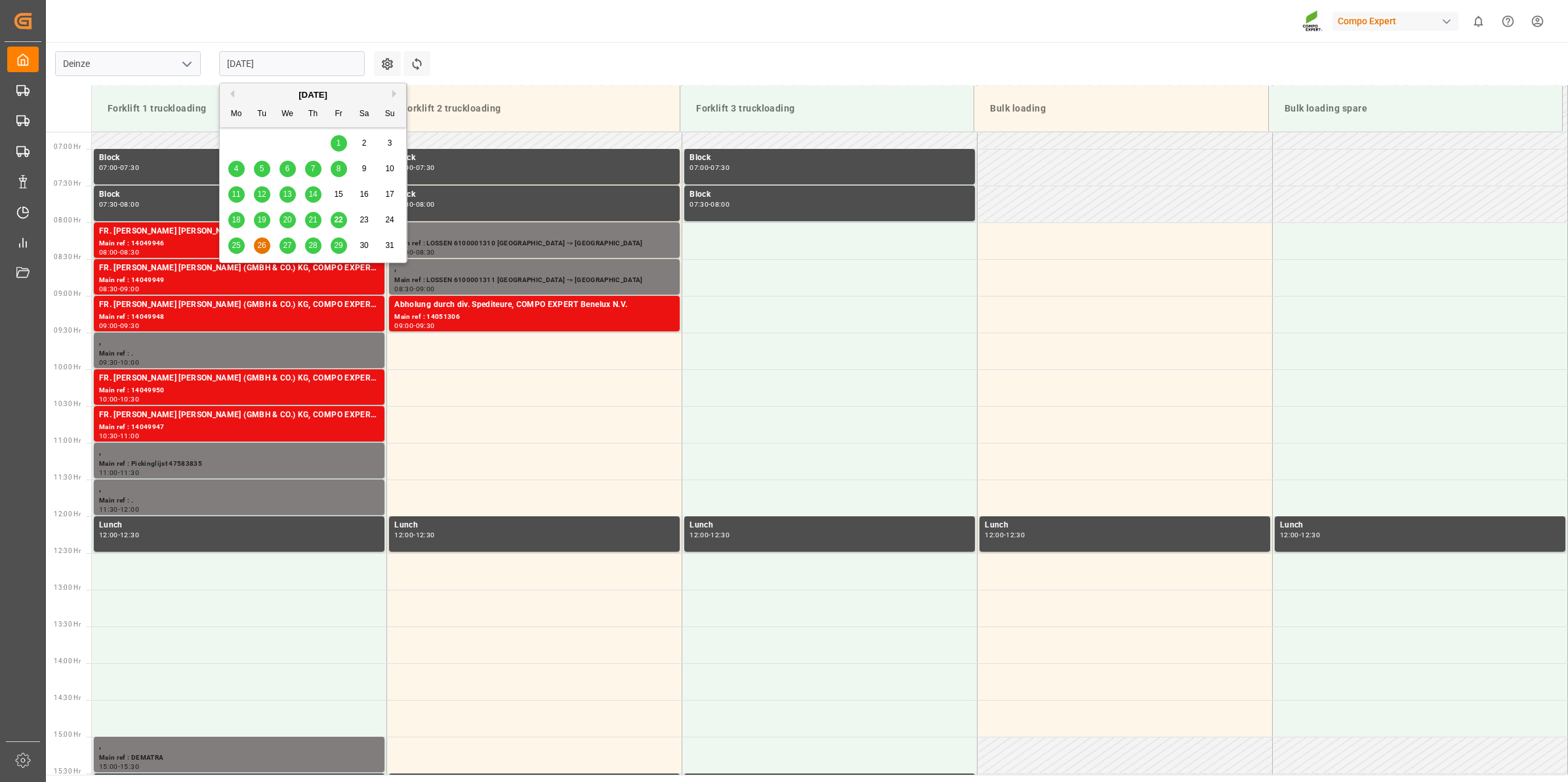
click at [239, 247] on span "25" at bounding box center [235, 245] width 8 height 9
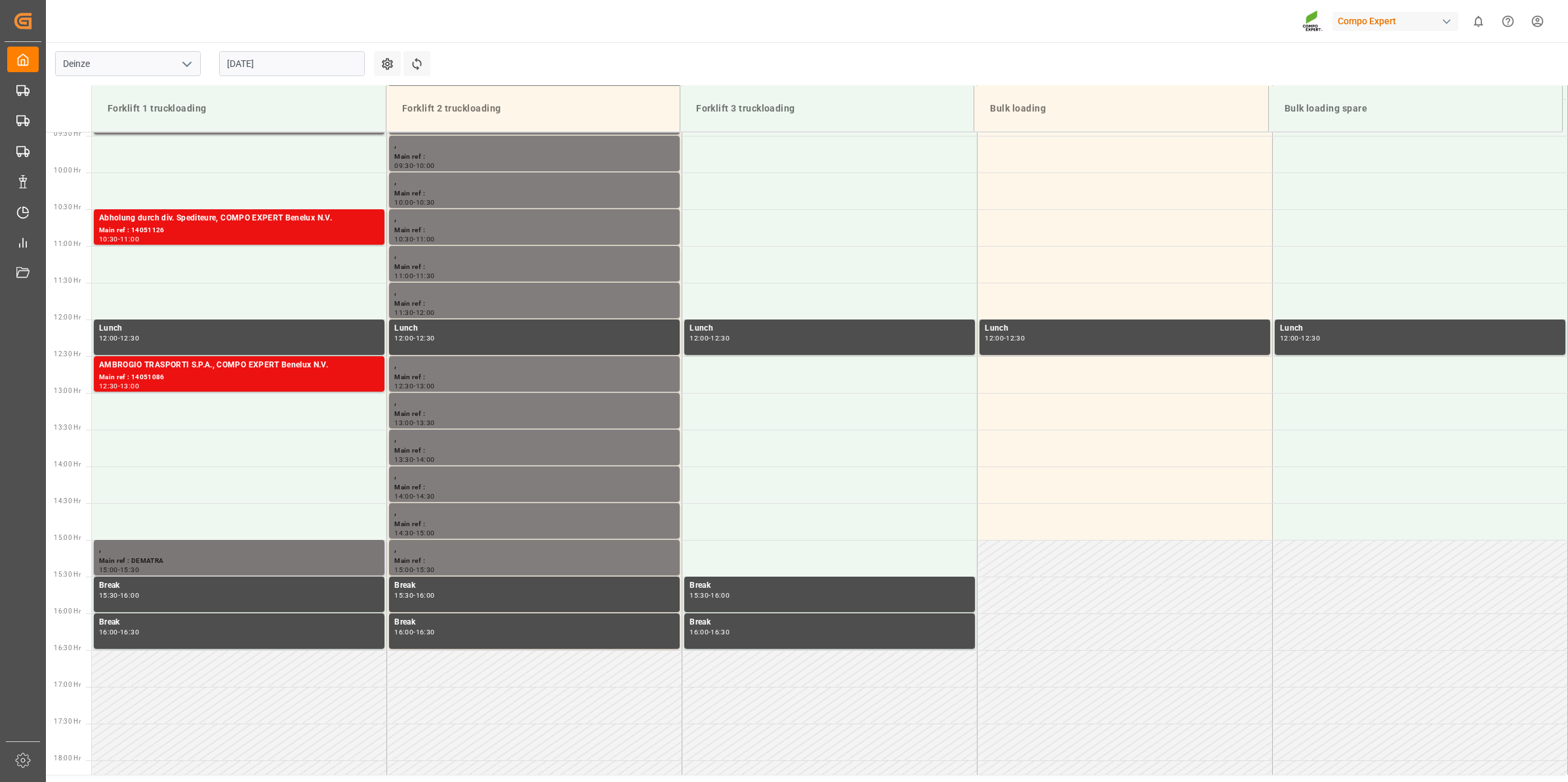
scroll to position [554, 0]
